Goal: Use online tool/utility: Utilize a website feature to perform a specific function

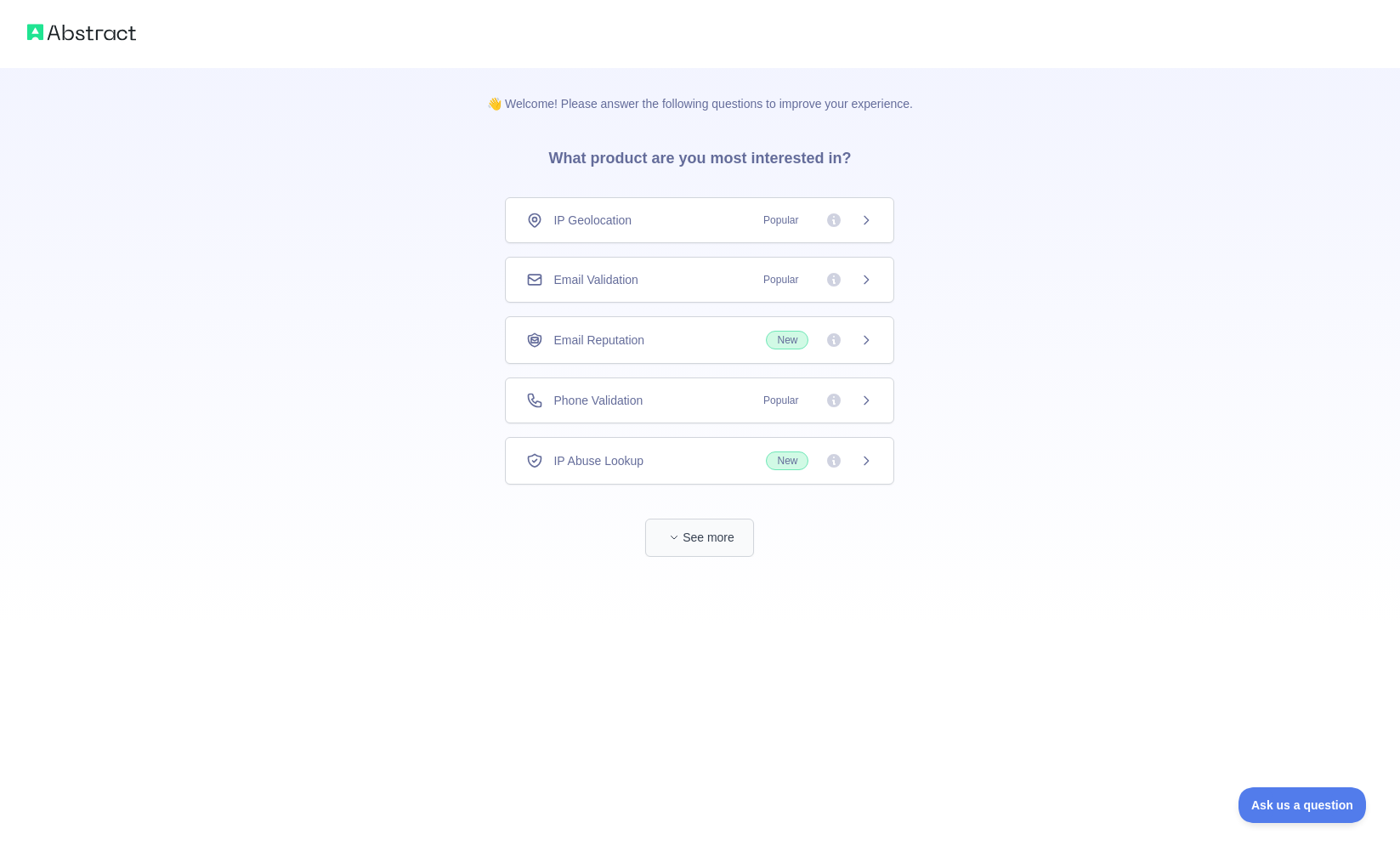
click at [709, 539] on button "See more" at bounding box center [700, 538] width 109 height 38
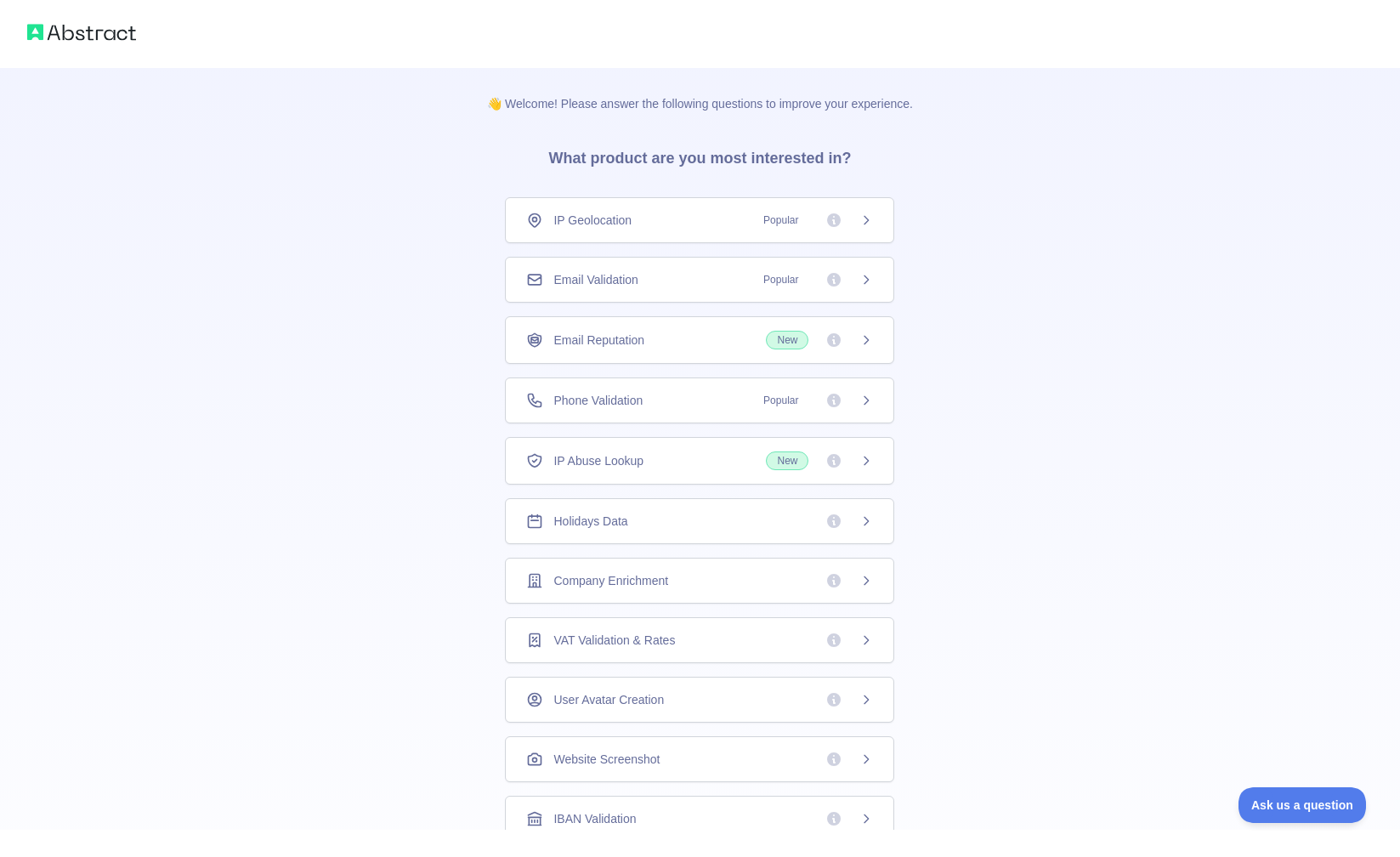
click at [731, 292] on div "Email Validation Popular" at bounding box center [700, 279] width 390 height 46
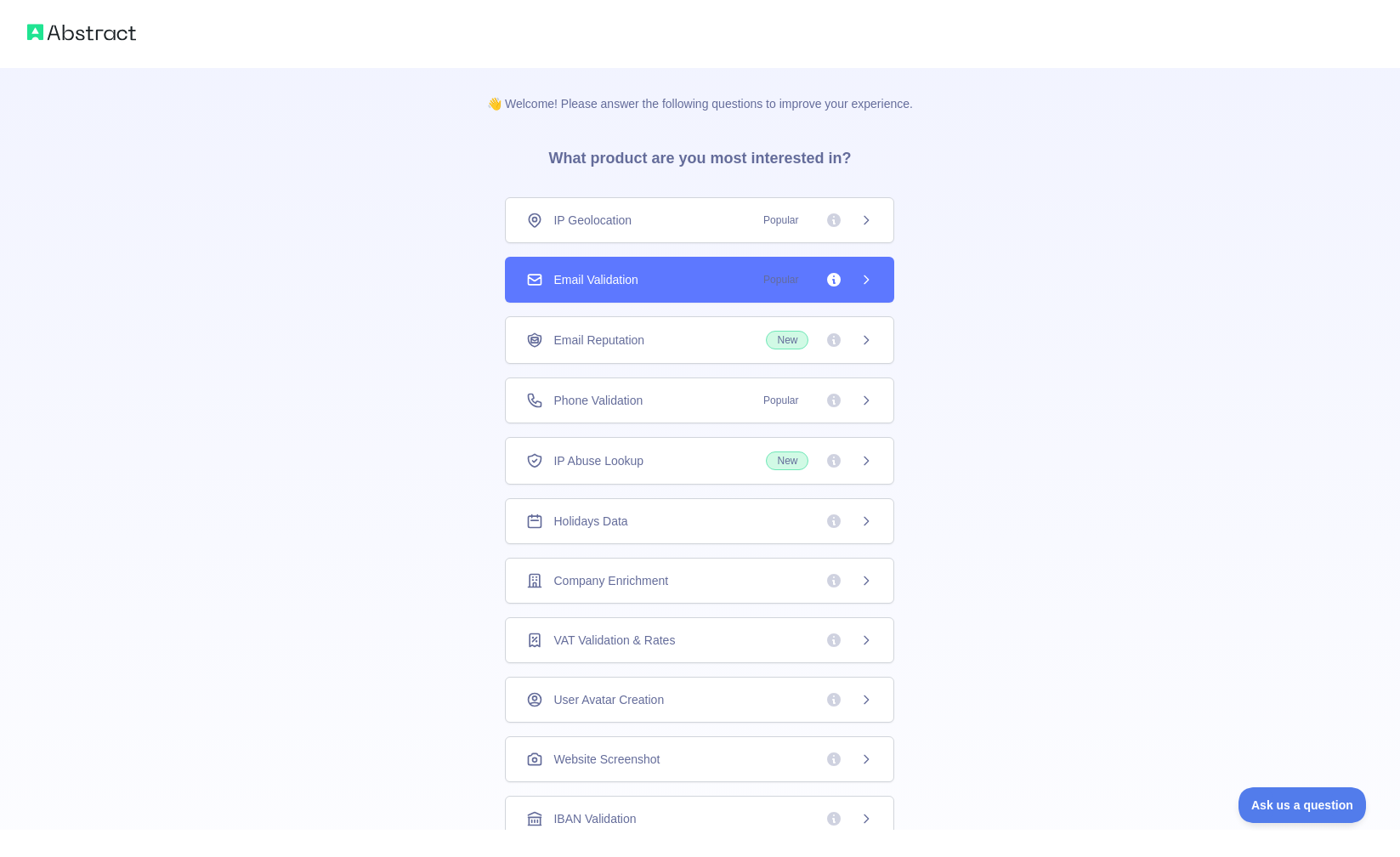
scroll to position [15, 0]
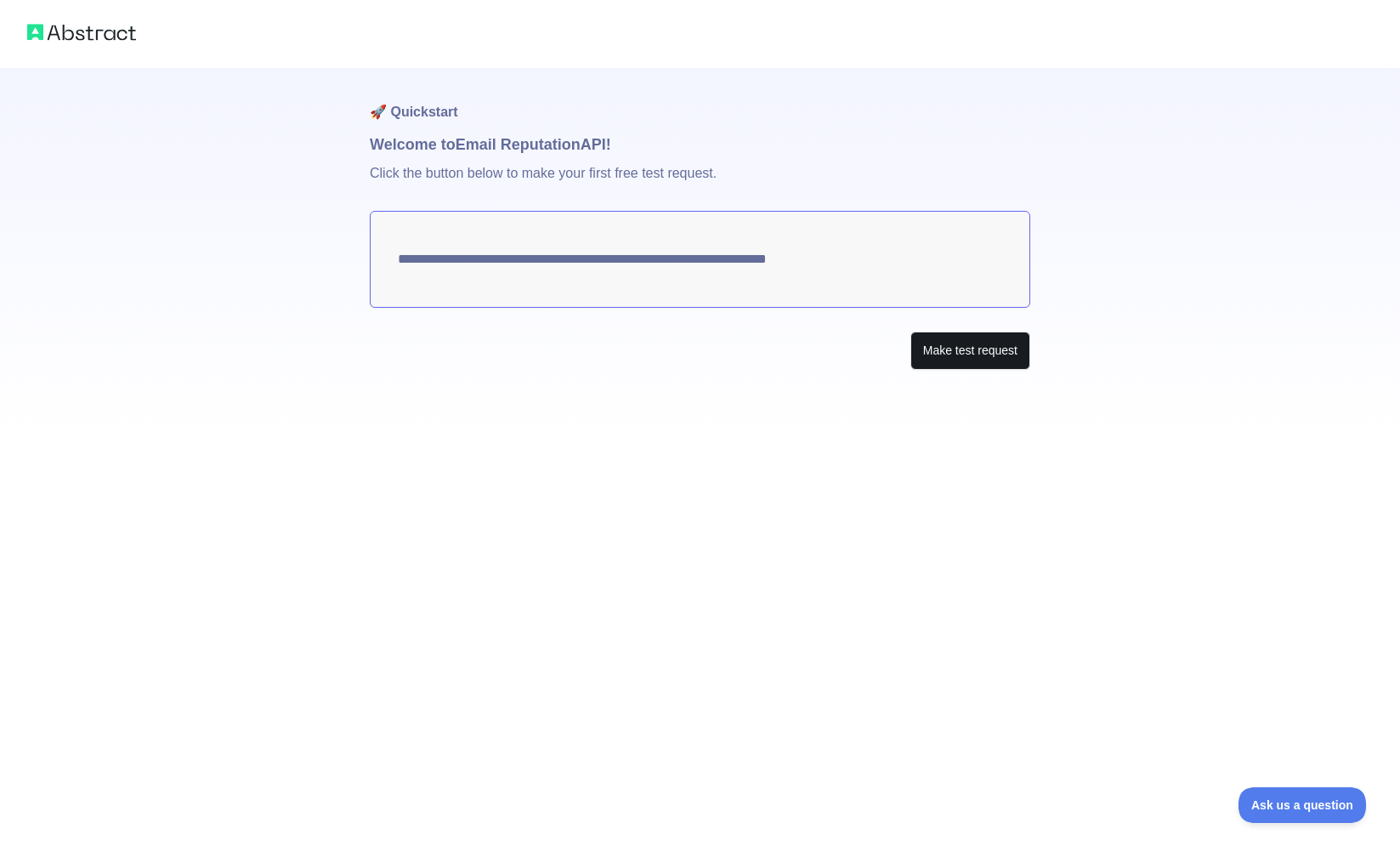
click at [950, 353] on button "Make test request" at bounding box center [970, 350] width 120 height 38
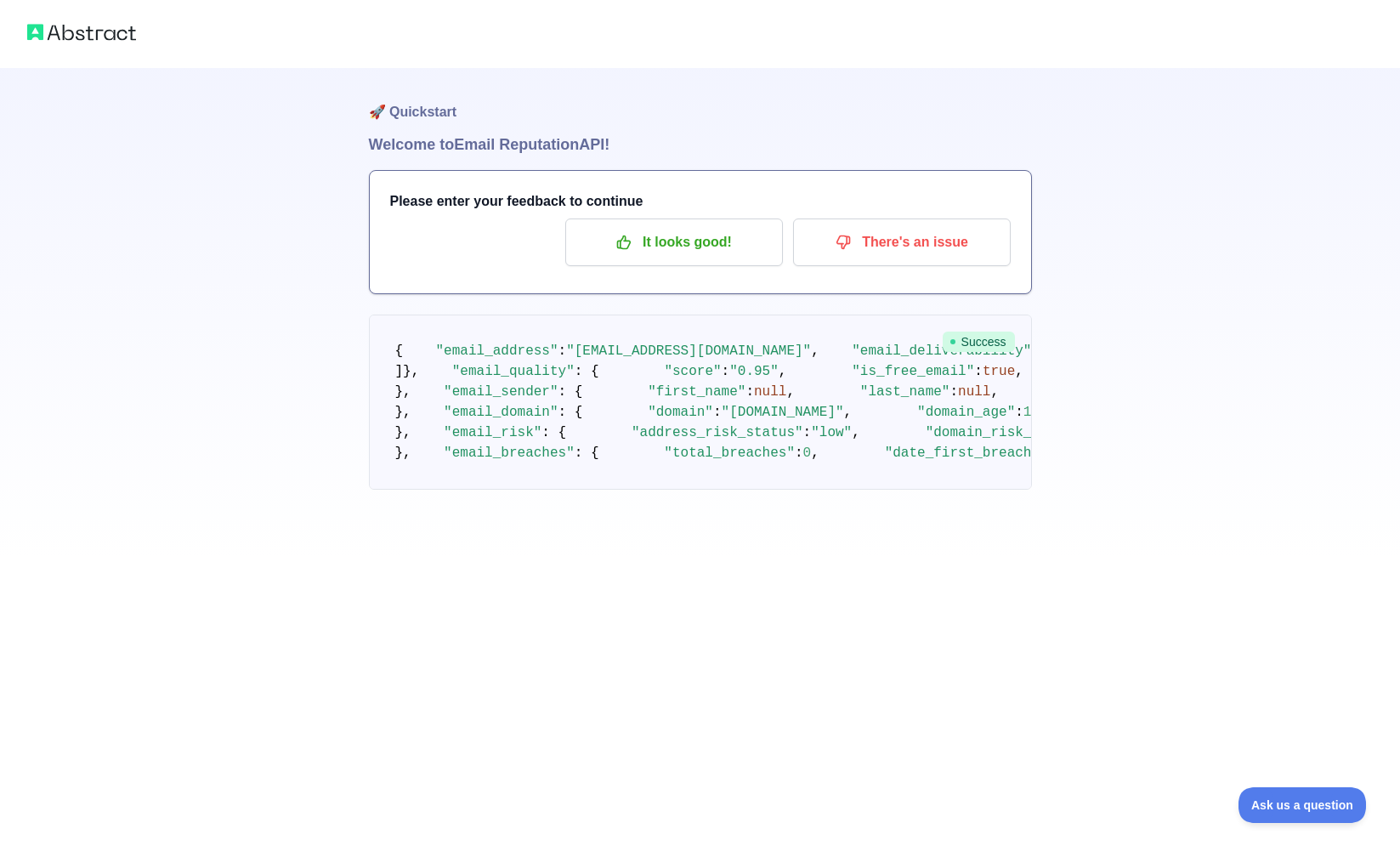
scroll to position [17, 0]
click at [483, 191] on h3 "Please enter your feedback to continue" at bounding box center [700, 201] width 620 height 21
click at [638, 228] on p "It looks good!" at bounding box center [673, 242] width 192 height 29
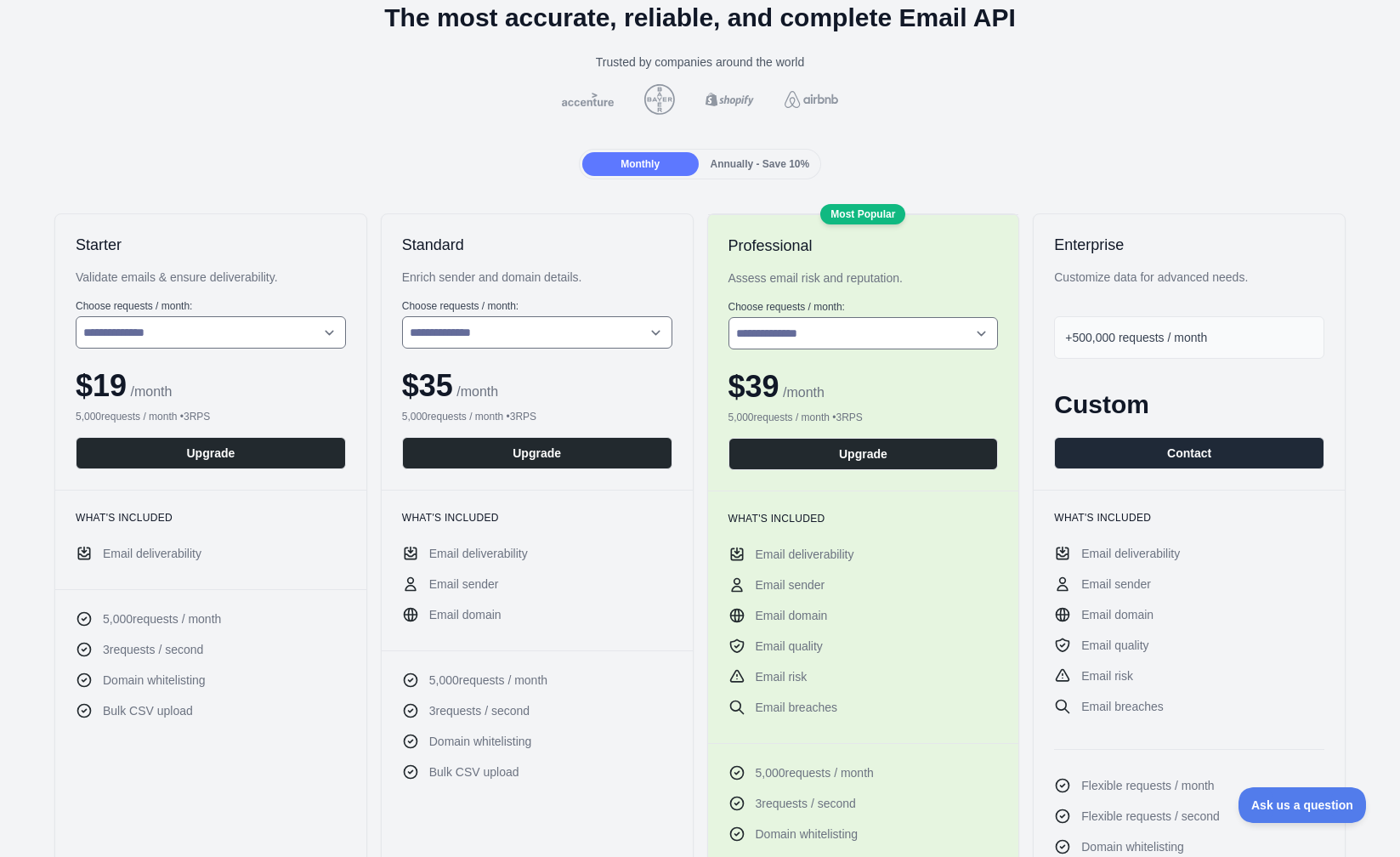
scroll to position [103, 0]
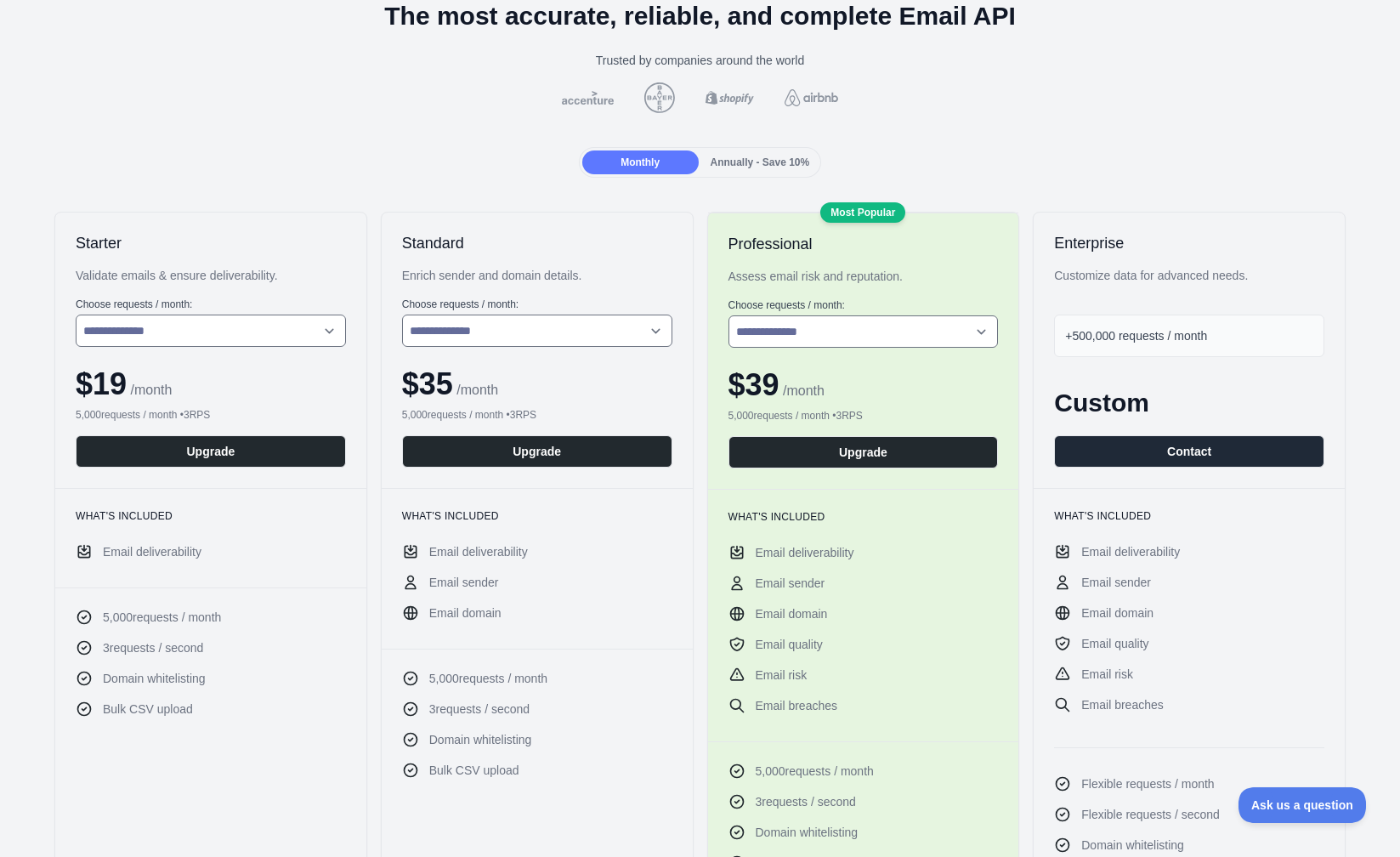
click at [728, 164] on span "Annually - Save 10%" at bounding box center [760, 162] width 99 height 12
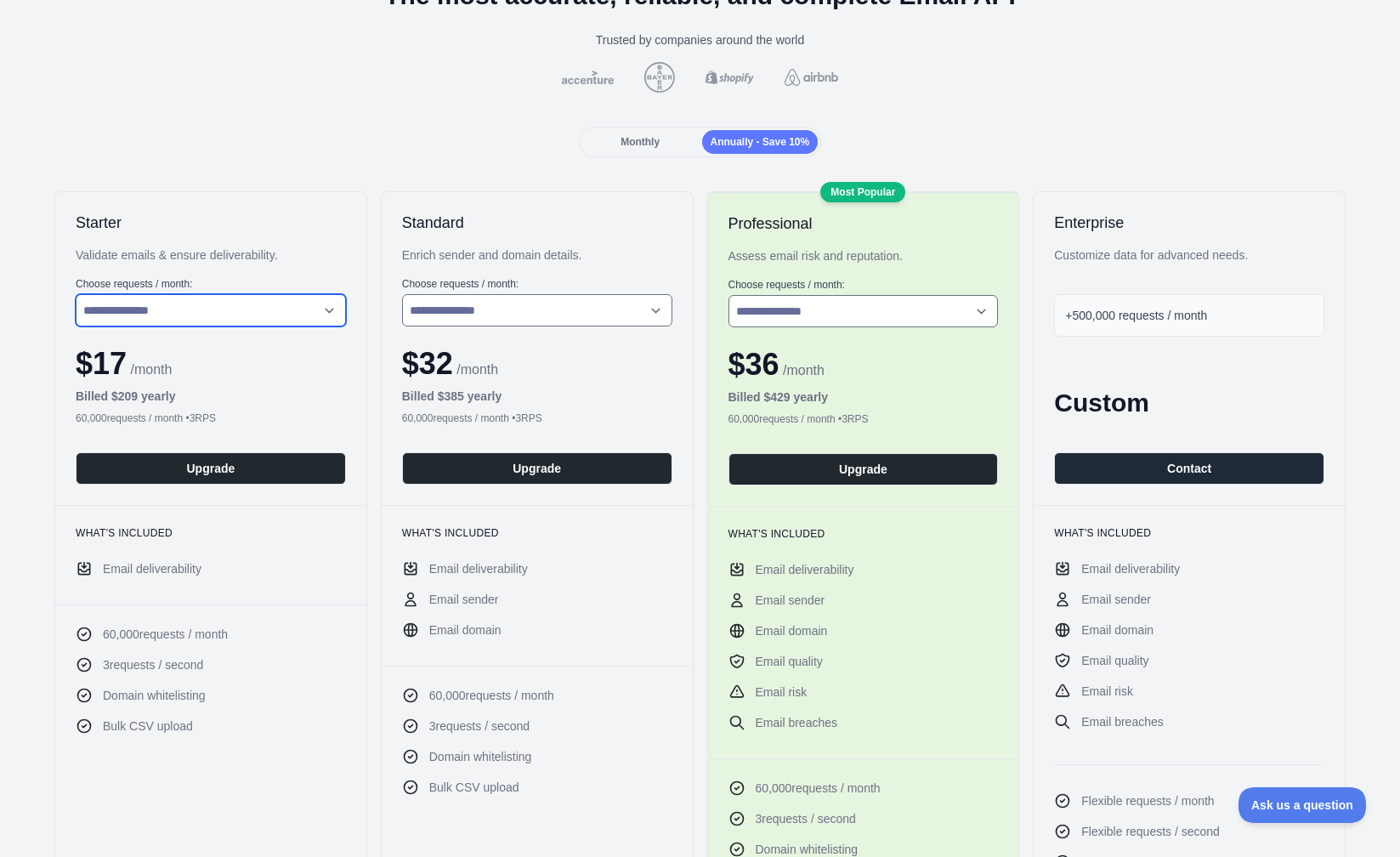
scroll to position [45, 0]
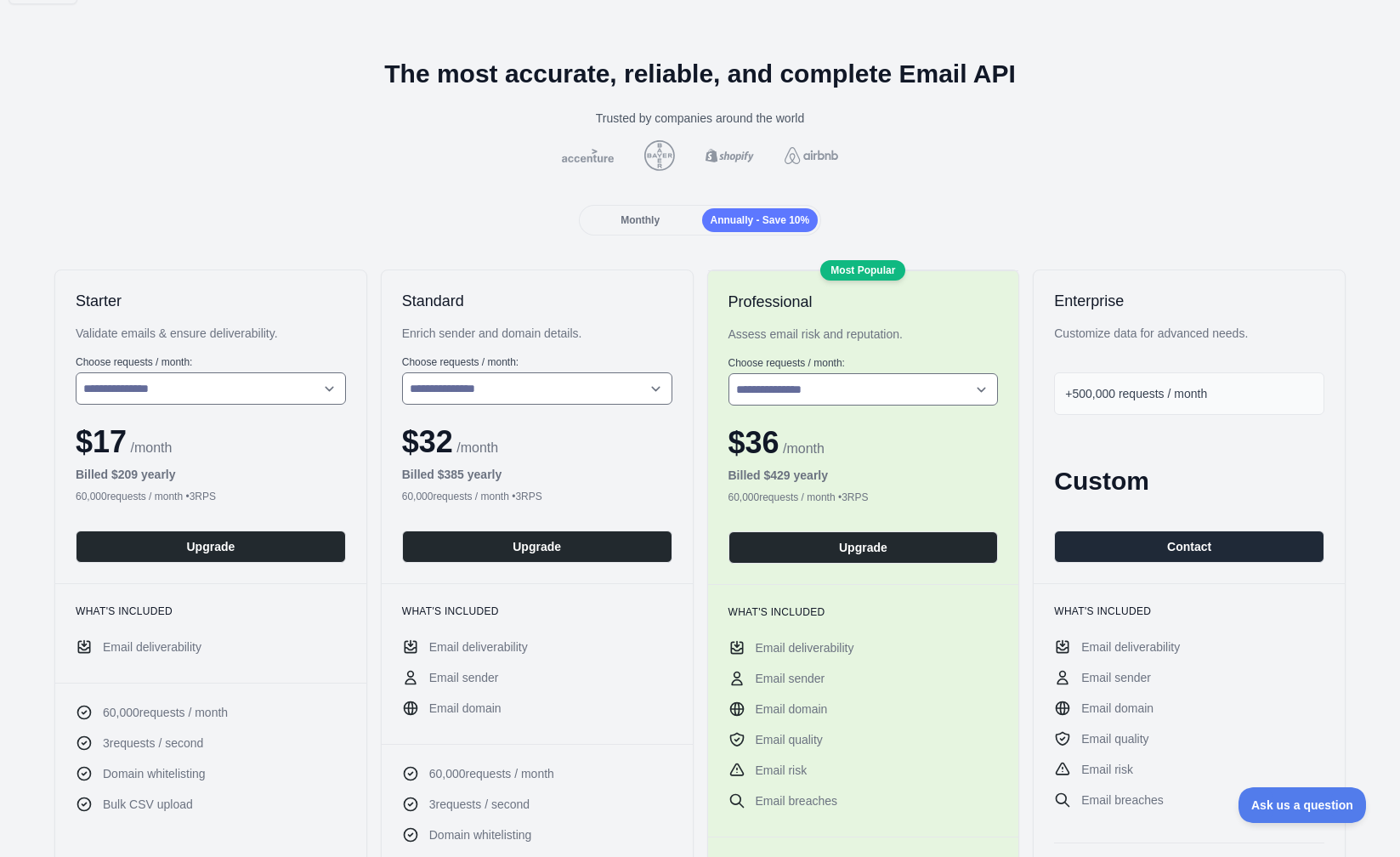
click at [628, 218] on span "Monthly" at bounding box center [640, 220] width 39 height 12
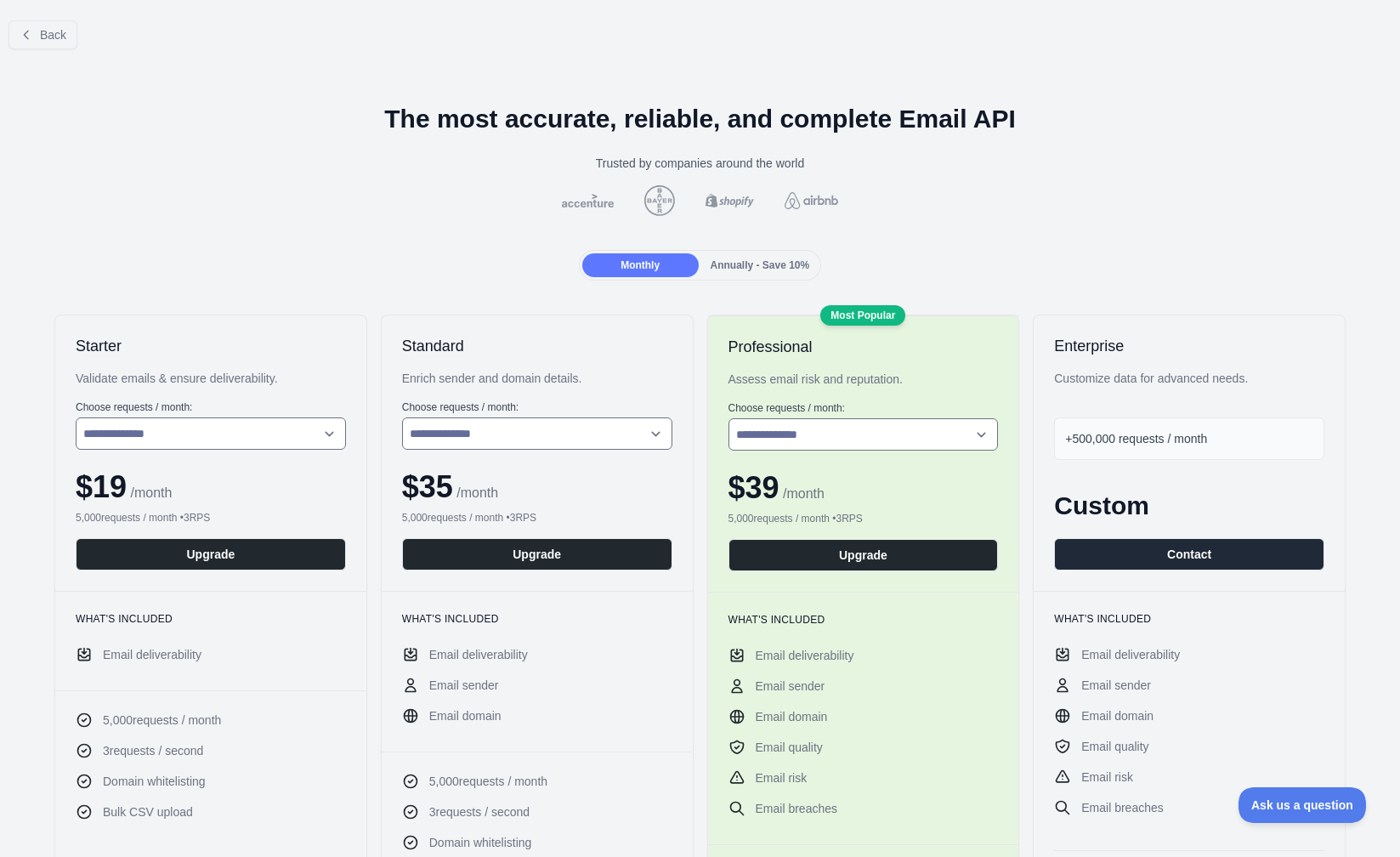
scroll to position [0, 0]
click at [53, 37] on span "Back" at bounding box center [53, 35] width 26 height 14
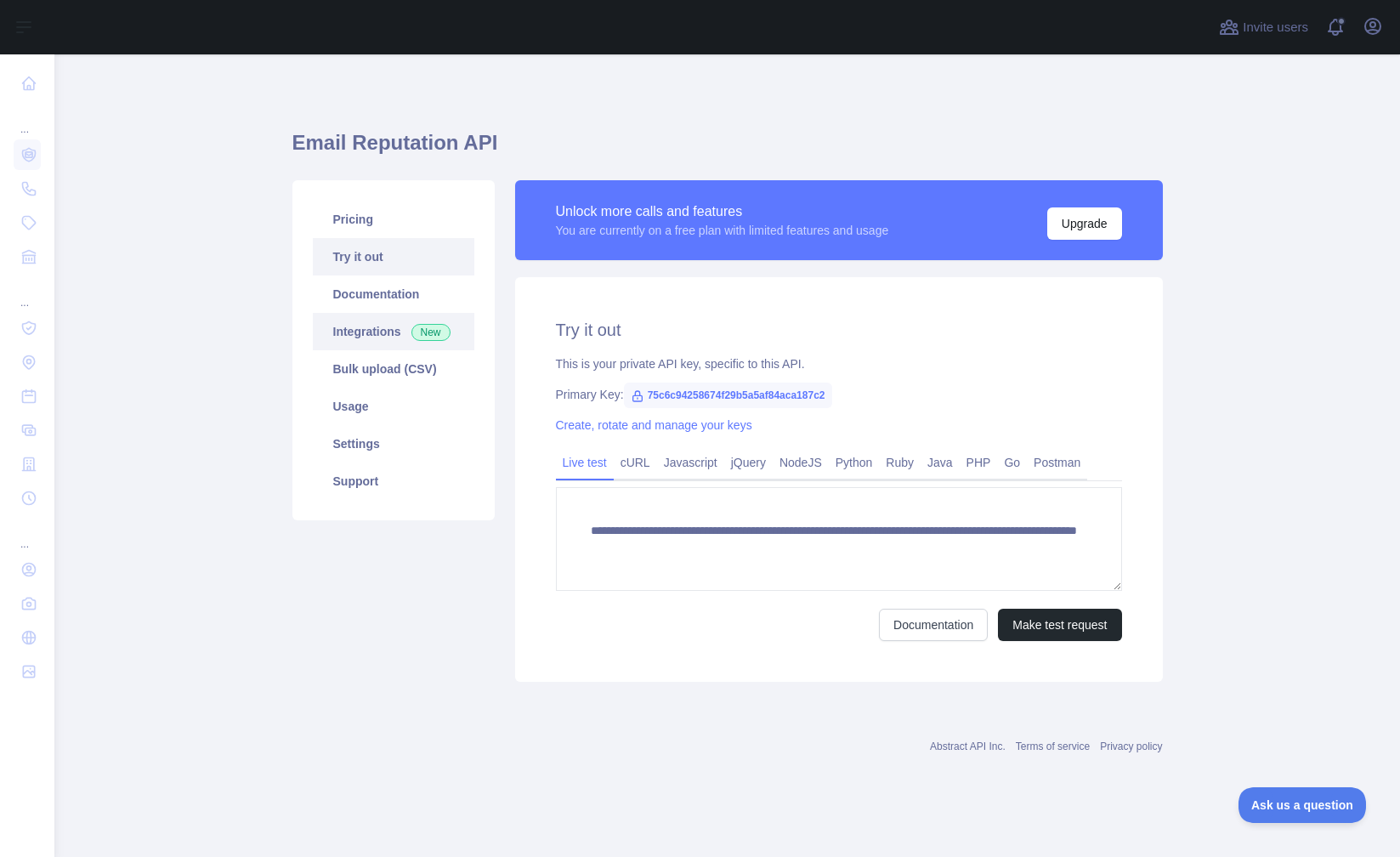
click at [380, 332] on link "Integrations New" at bounding box center [393, 332] width 161 height 37
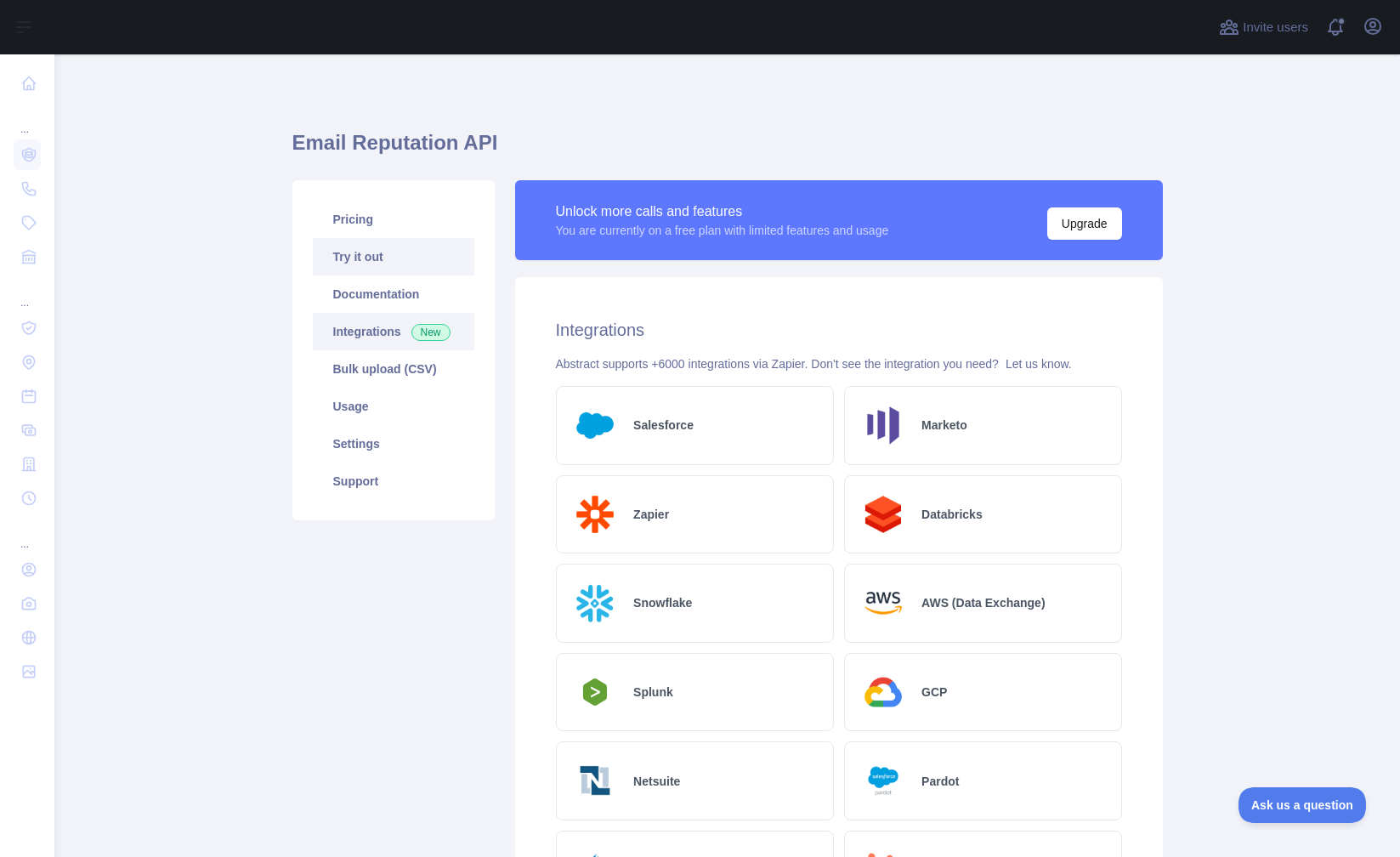
click at [381, 247] on link "Try it out" at bounding box center [393, 257] width 161 height 37
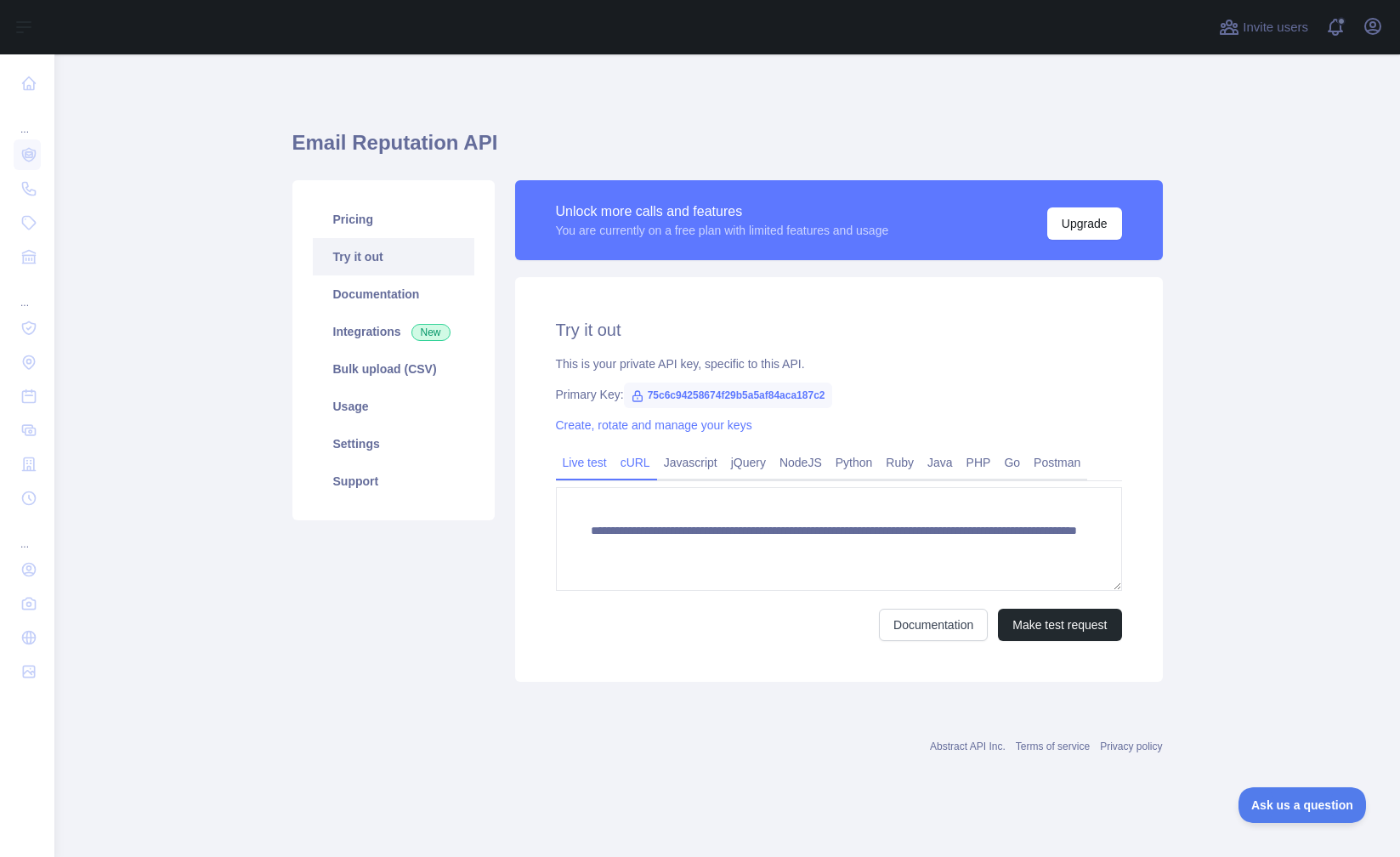
click at [645, 461] on link "cURL" at bounding box center [635, 462] width 43 height 27
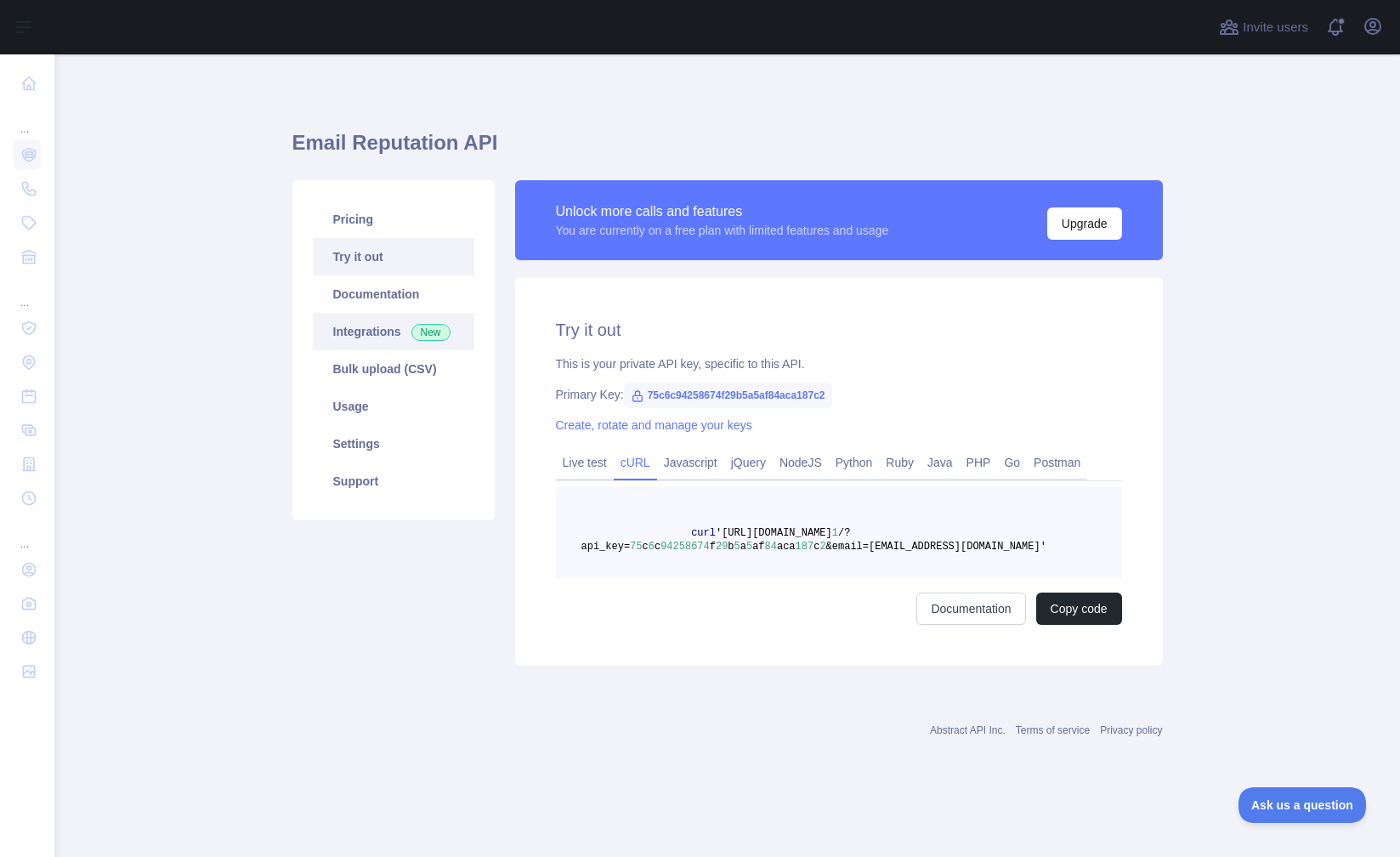
click at [381, 333] on link "Integrations New" at bounding box center [393, 332] width 161 height 37
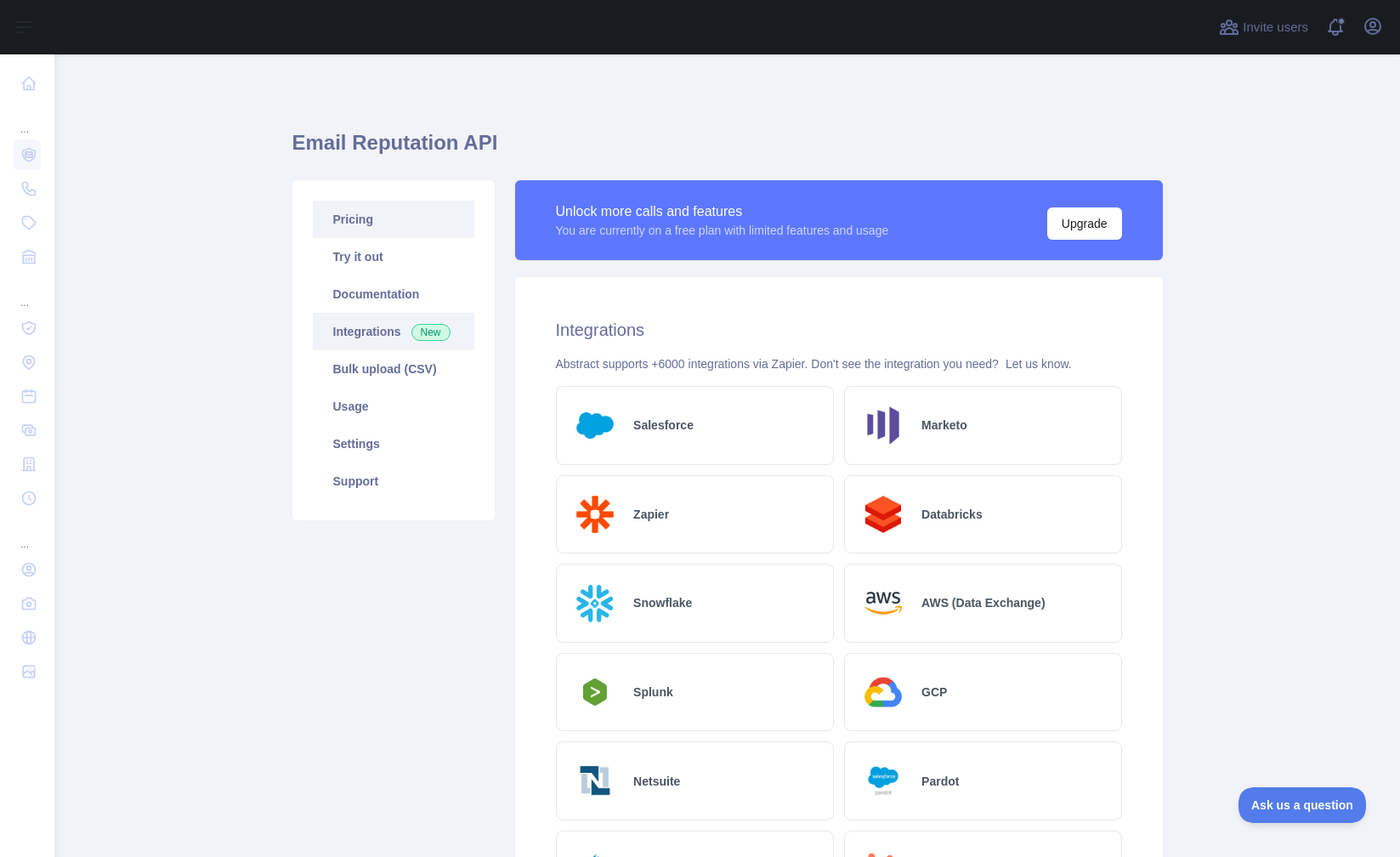
click at [358, 221] on link "Pricing" at bounding box center [393, 219] width 161 height 37
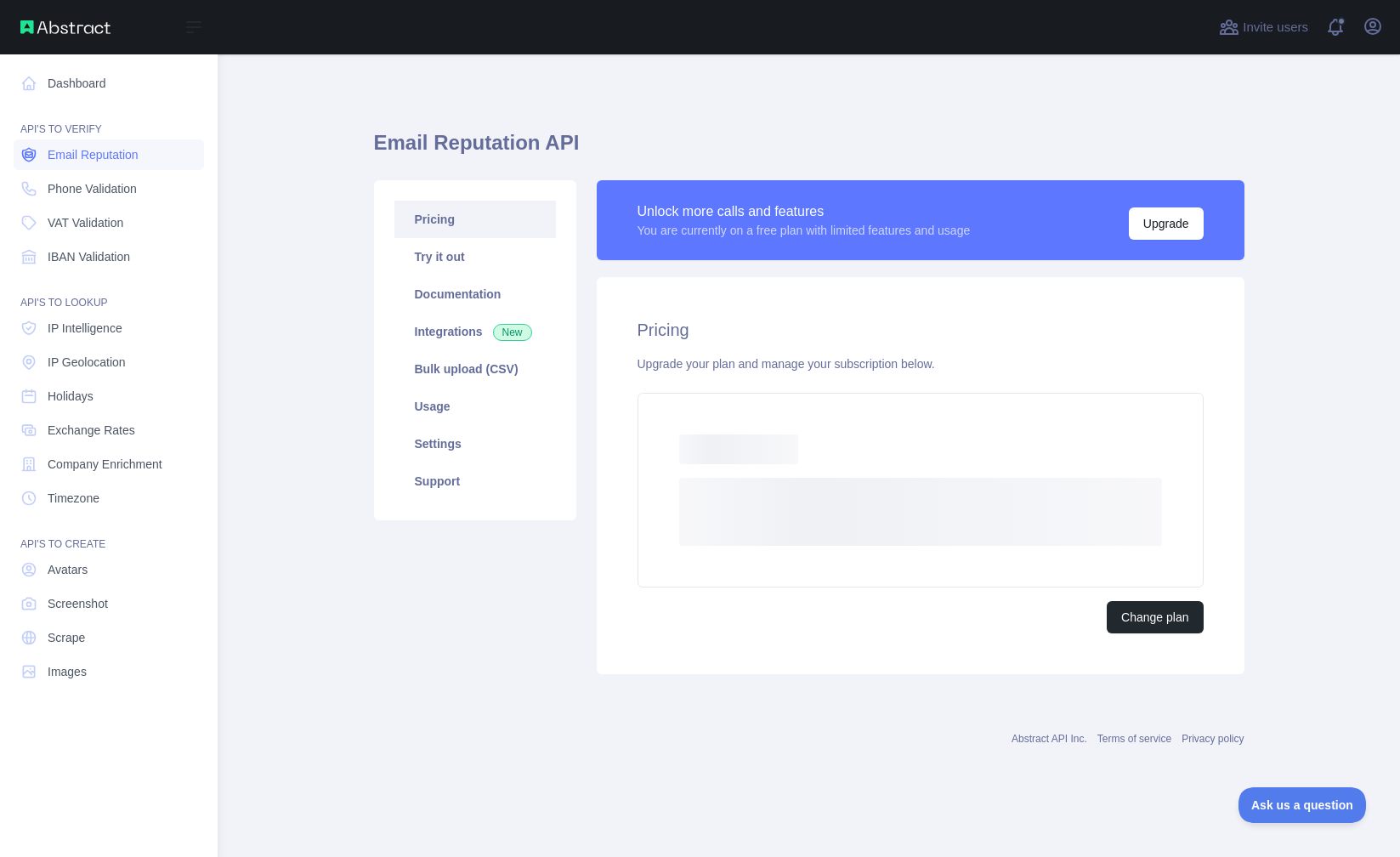
click at [36, 149] on icon at bounding box center [29, 155] width 17 height 17
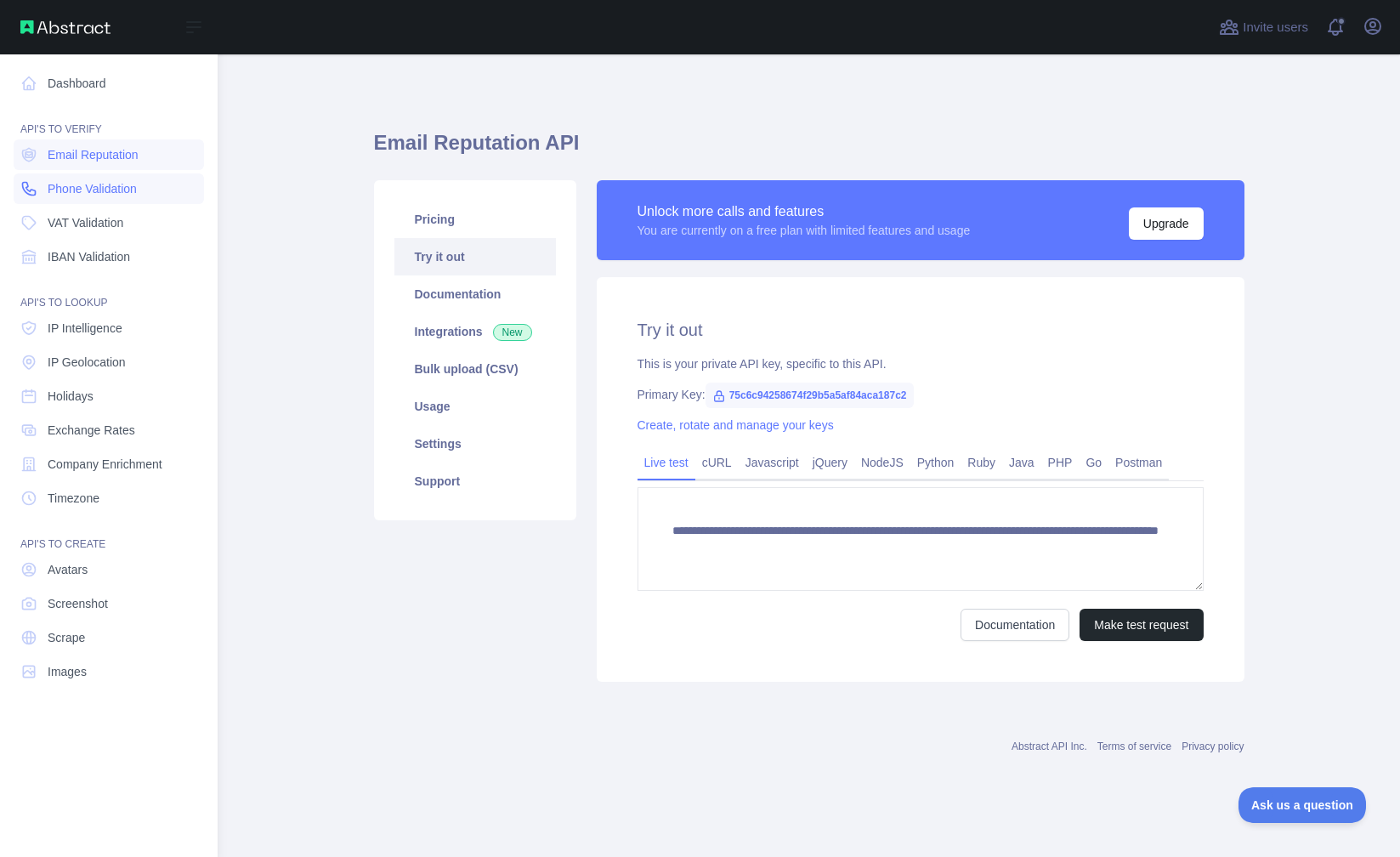
click at [66, 185] on span "Phone Validation" at bounding box center [92, 188] width 89 height 17
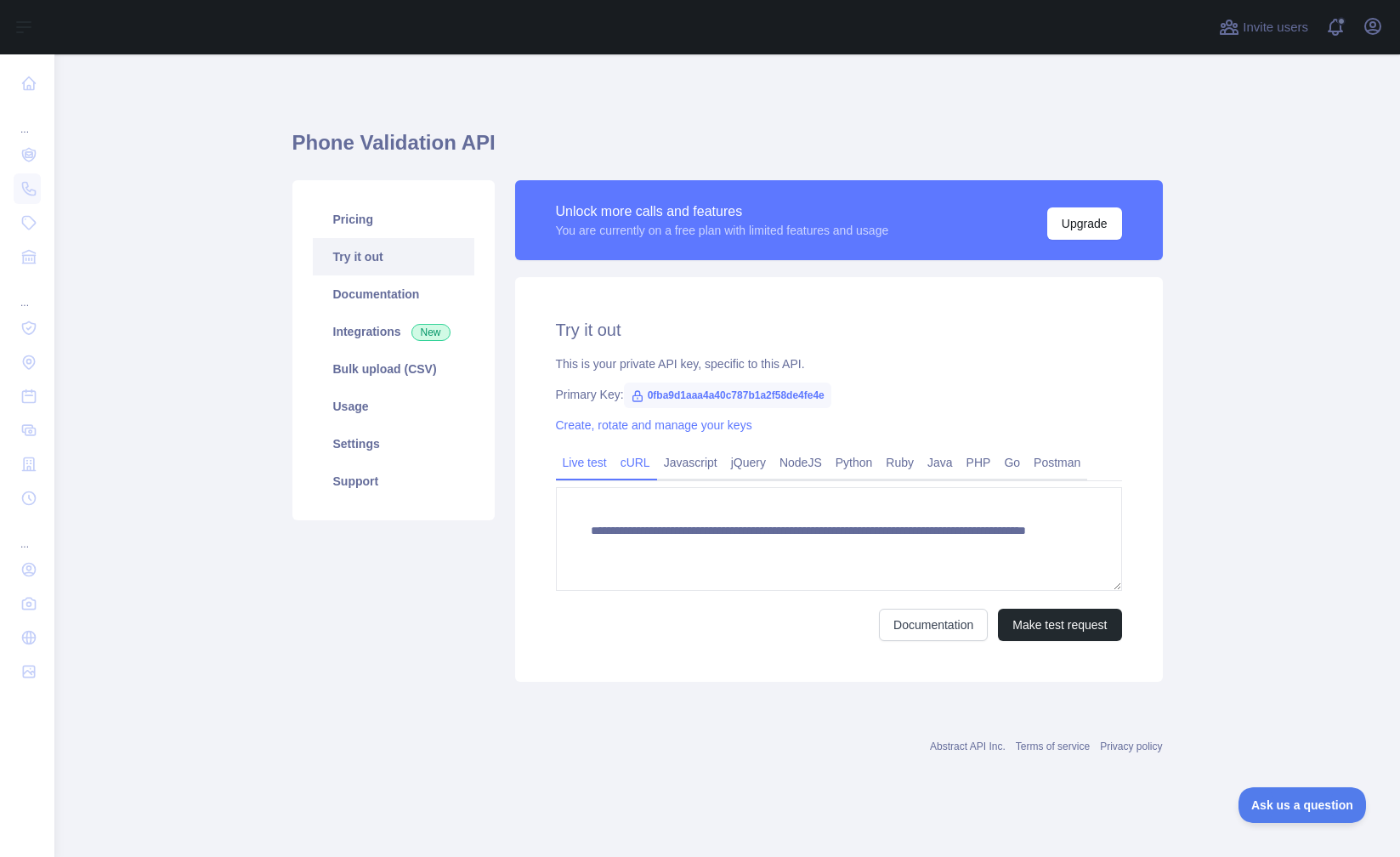
click at [641, 460] on link "cURL" at bounding box center [635, 462] width 43 height 27
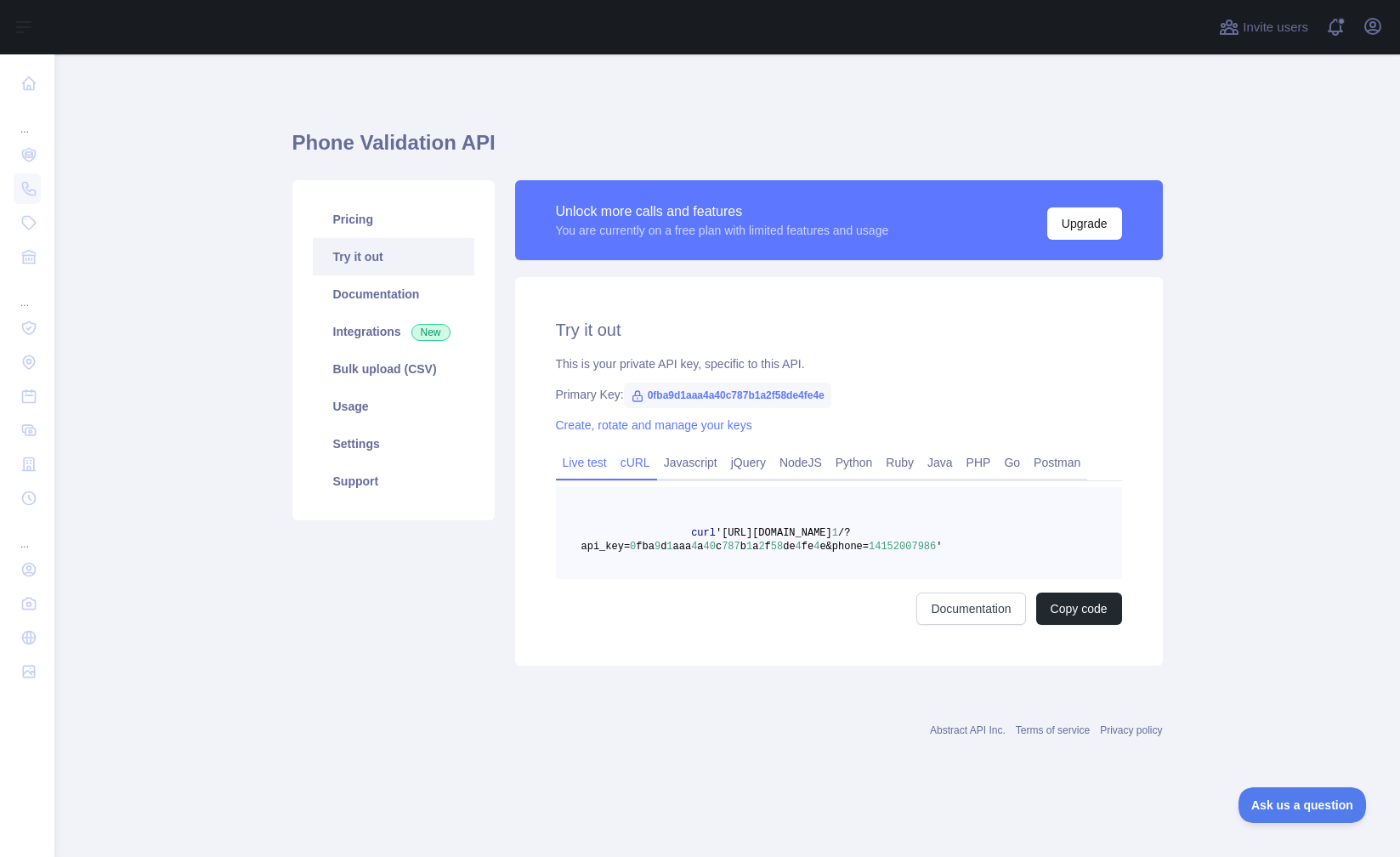
click at [597, 462] on link "Live test" at bounding box center [585, 462] width 58 height 27
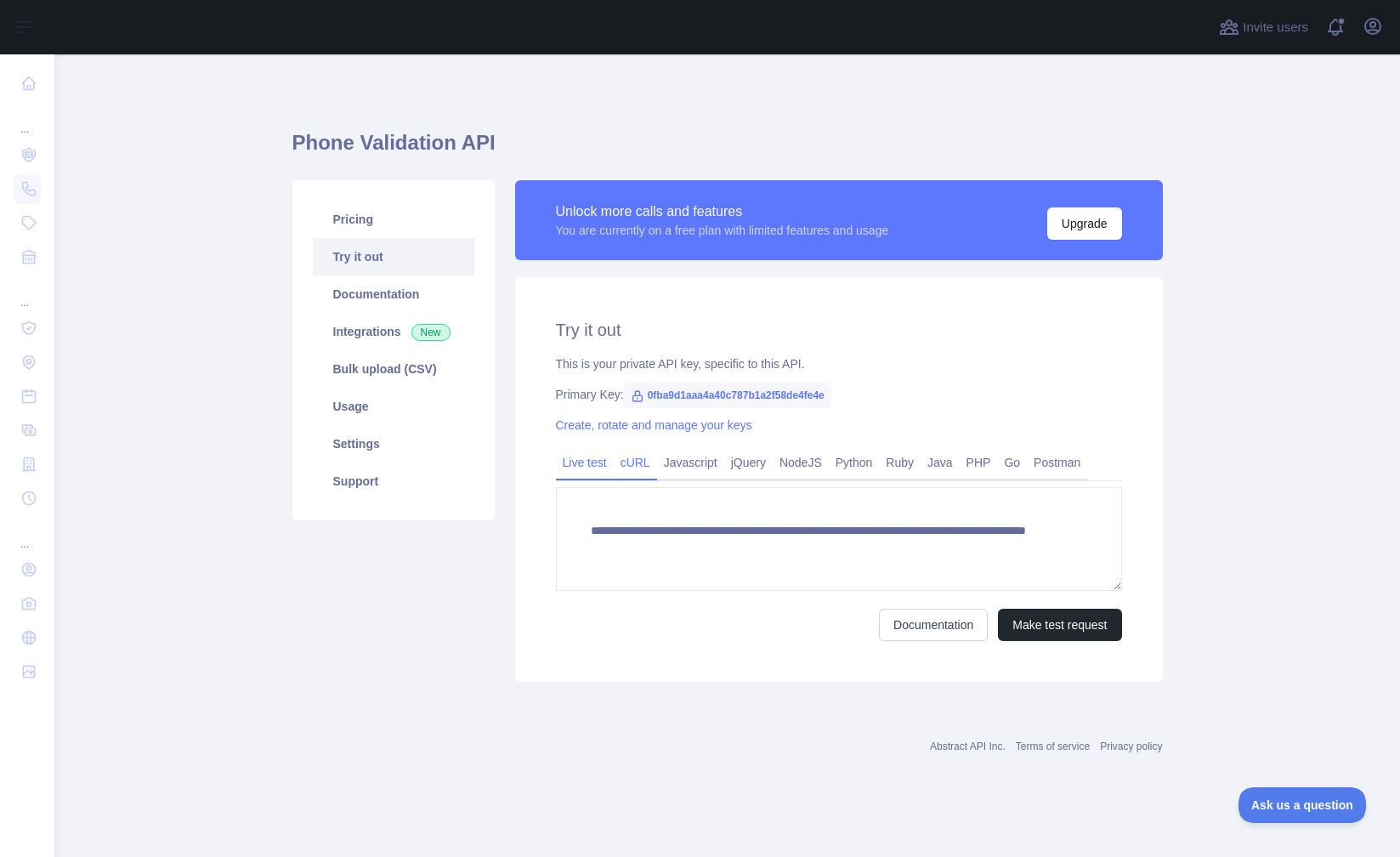
click at [633, 461] on link "cURL" at bounding box center [635, 462] width 43 height 27
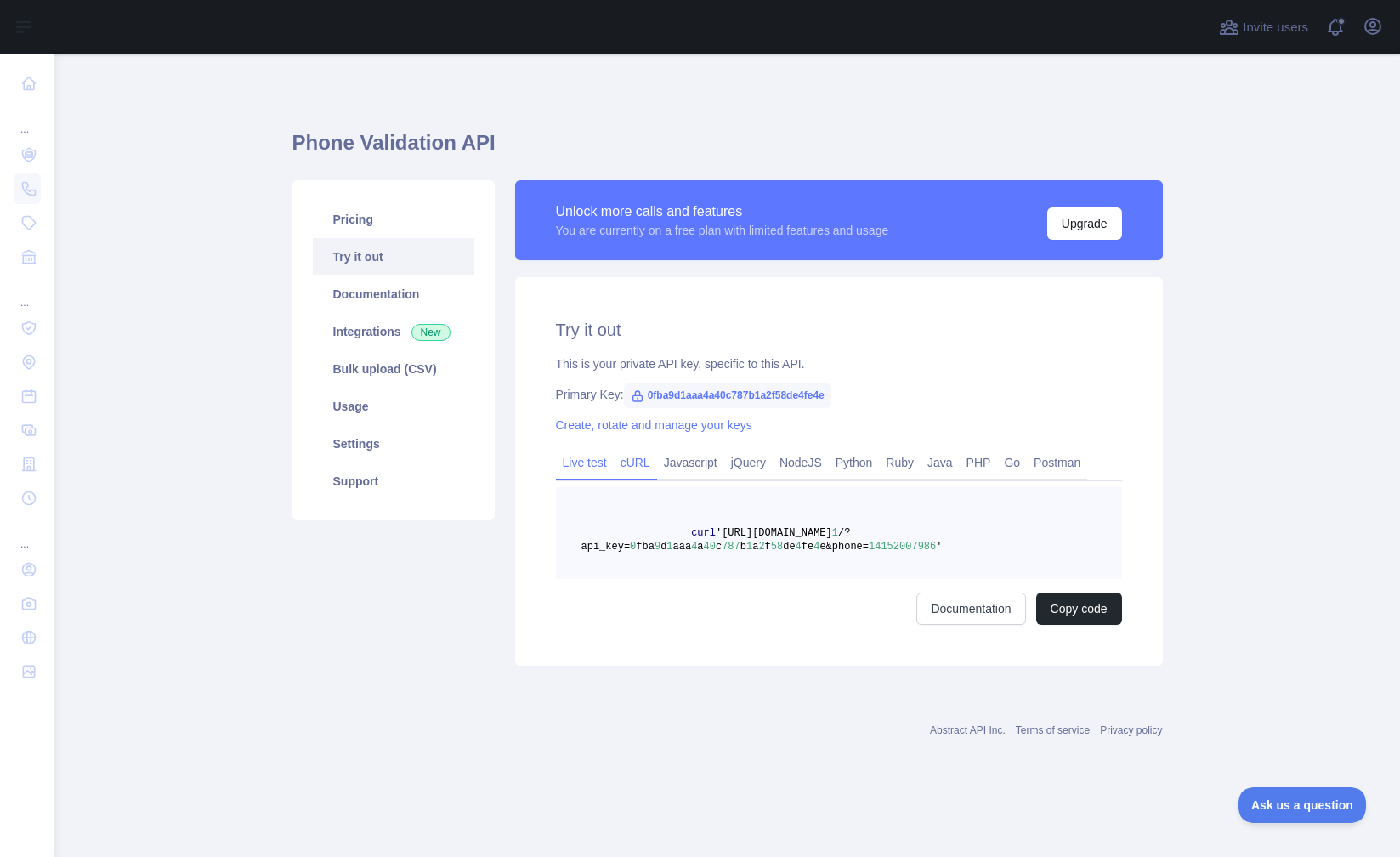
click at [582, 461] on link "Live test" at bounding box center [585, 462] width 58 height 27
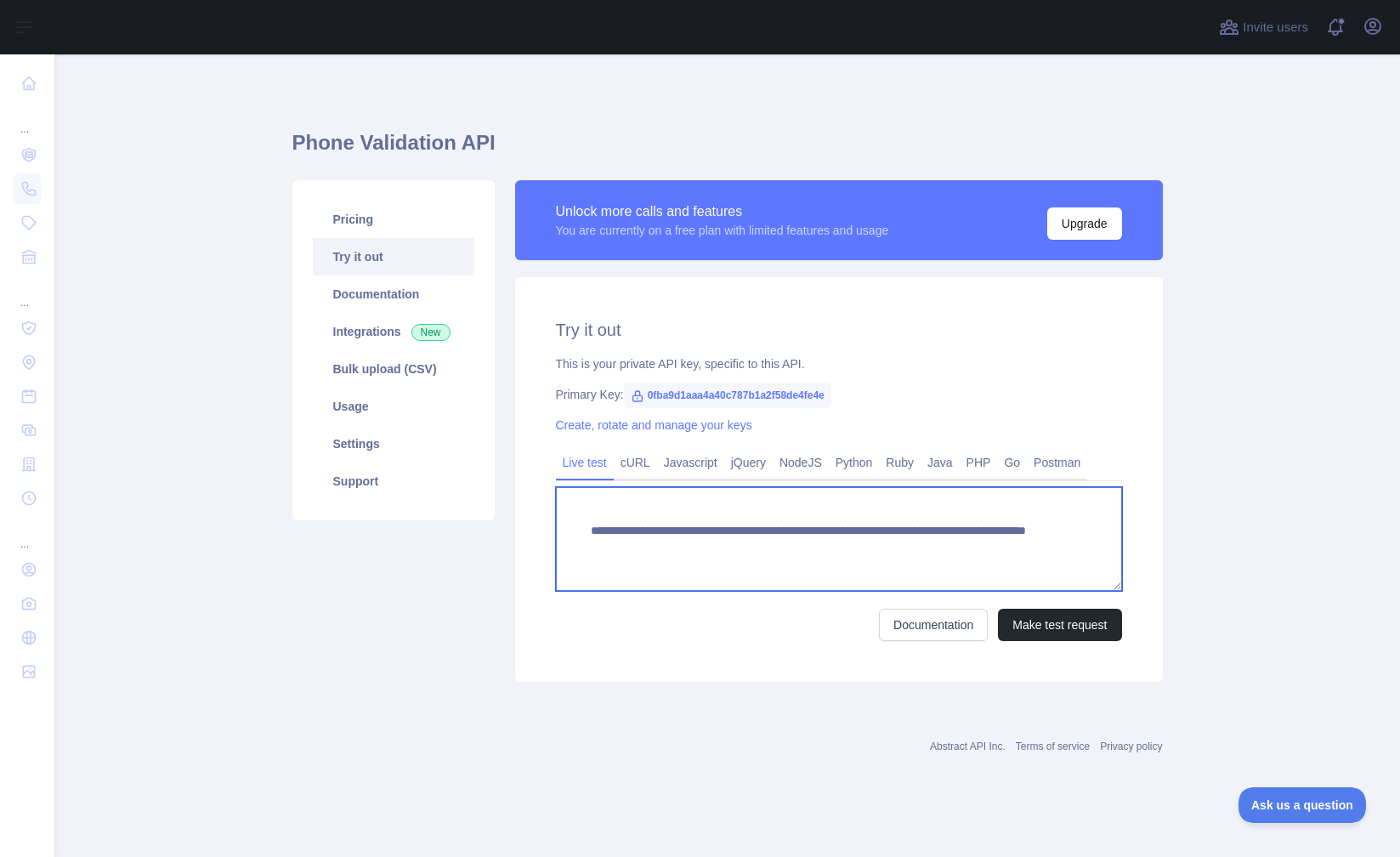
drag, startPoint x: 901, startPoint y: 547, endPoint x: 986, endPoint y: 551, distance: 85.1
click at [986, 551] on textarea "**********" at bounding box center [839, 539] width 566 height 104
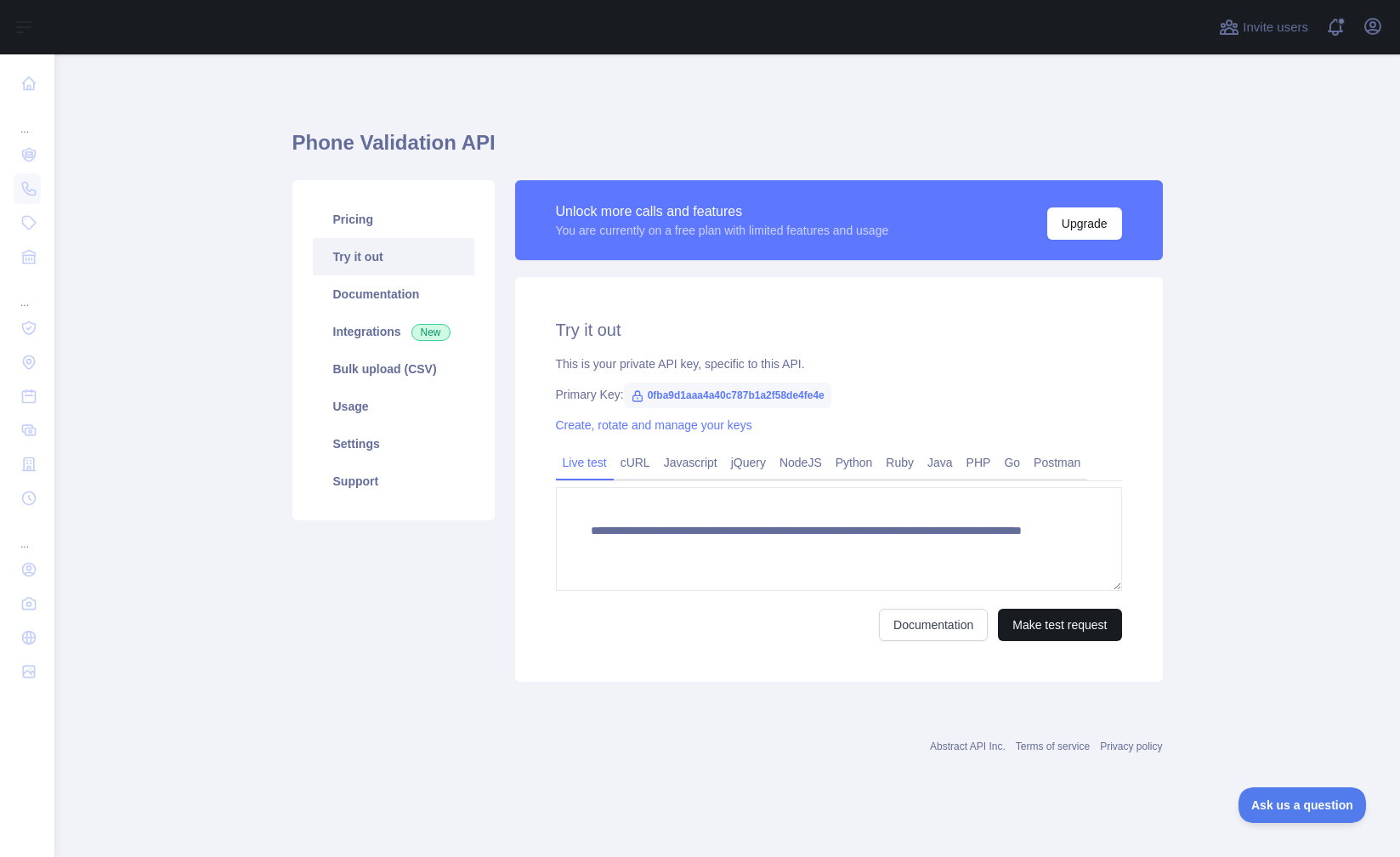
click at [1062, 628] on button "Make test request" at bounding box center [1059, 625] width 124 height 32
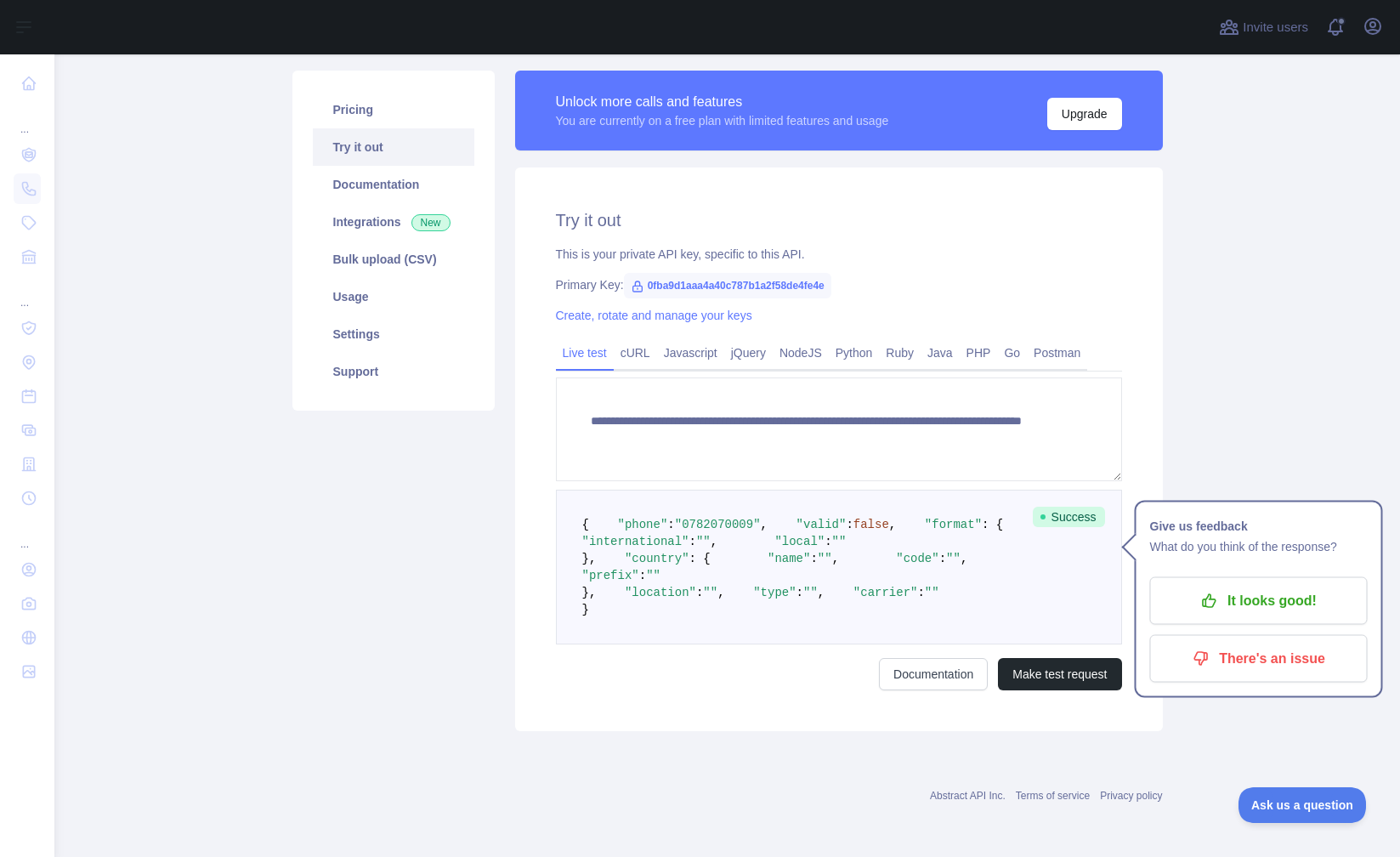
scroll to position [237, 0]
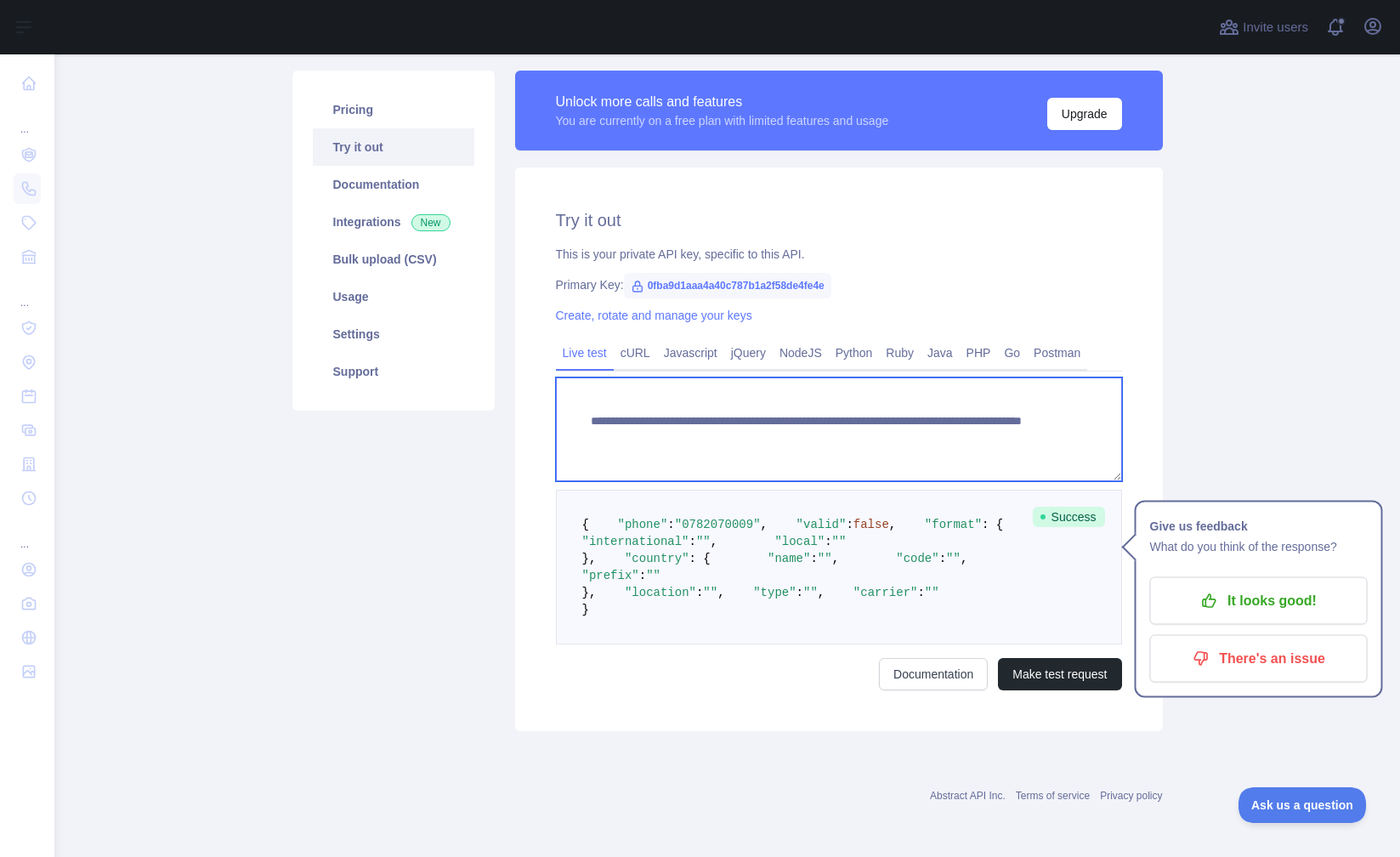
click at [906, 377] on textarea "**********" at bounding box center [839, 429] width 566 height 104
type textarea "**********"
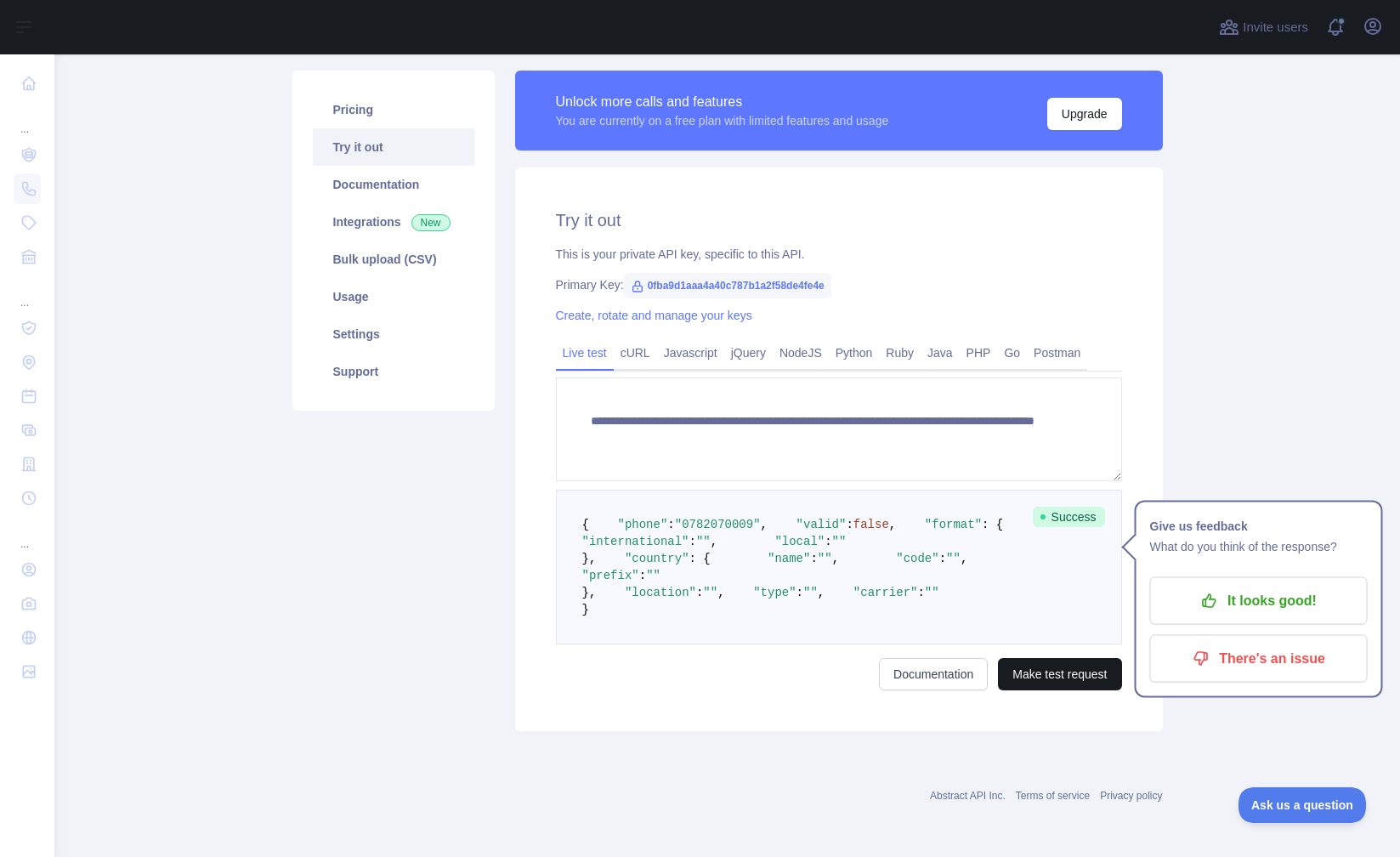
click at [1047, 690] on button "Make test request" at bounding box center [1059, 673] width 124 height 32
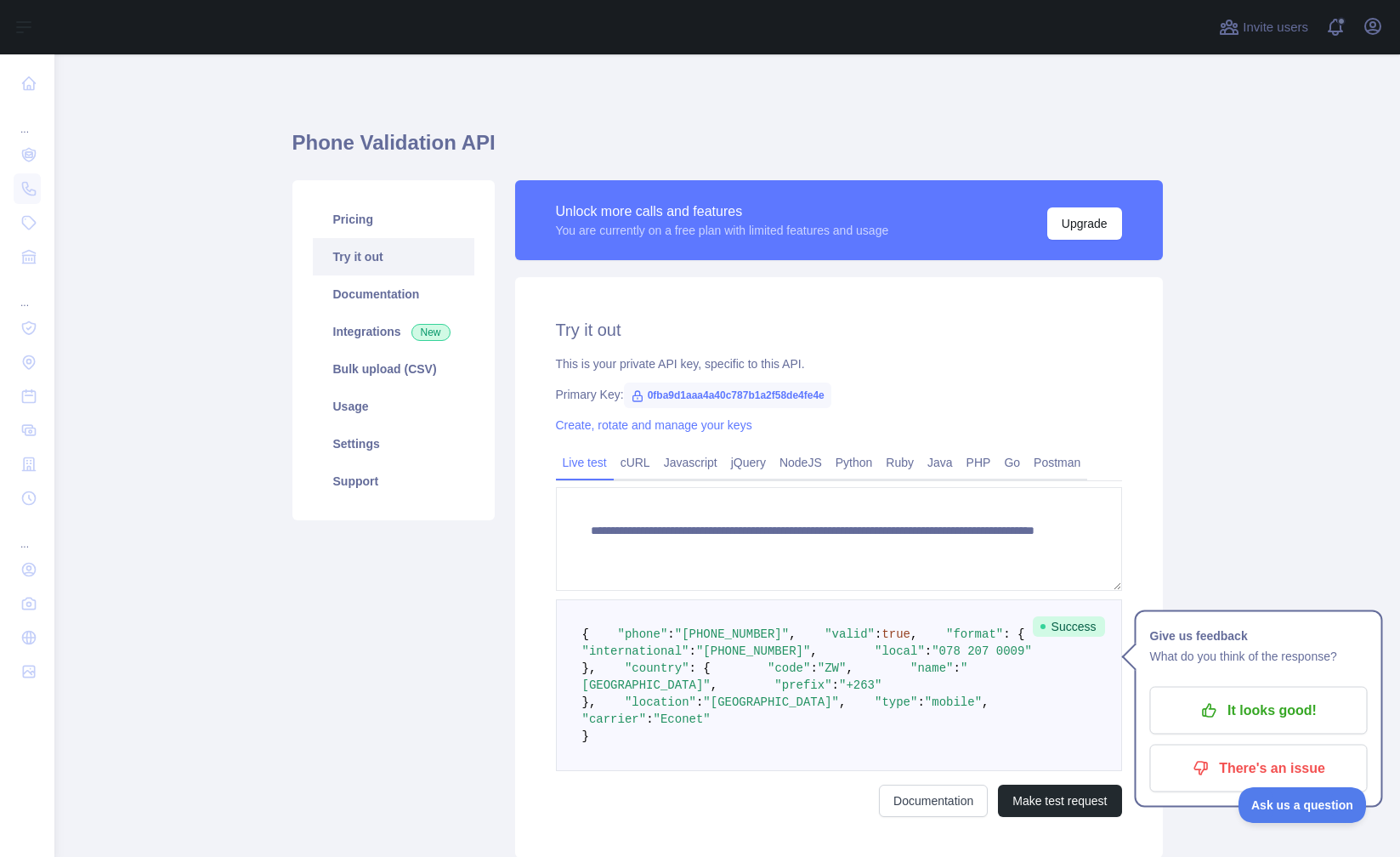
scroll to position [0, 0]
click at [1211, 711] on icon "button" at bounding box center [1208, 711] width 17 height 17
